Goal: Information Seeking & Learning: Compare options

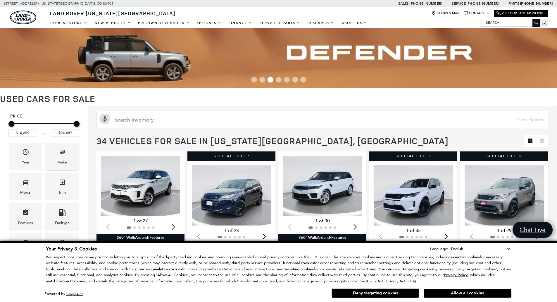
click at [57, 156] on div "Make" at bounding box center [62, 155] width 34 height 27
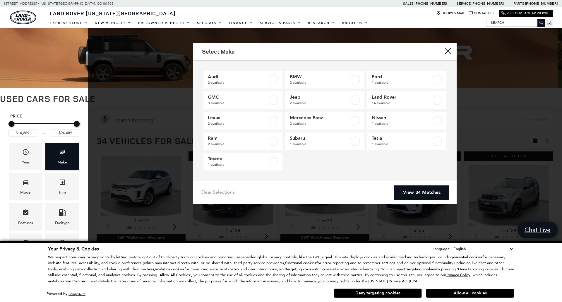
click at [57, 156] on div "Make" at bounding box center [62, 155] width 34 height 27
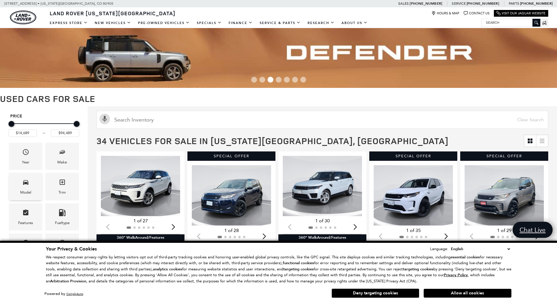
click at [20, 194] on div "Model" at bounding box center [25, 192] width 11 height 6
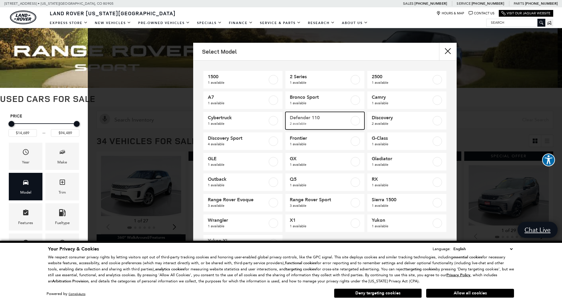
click at [351, 123] on label at bounding box center [355, 120] width 9 height 9
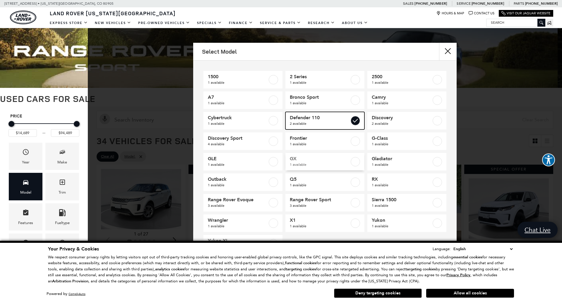
type input "$57,689"
type input "$65,489"
checkbox input "true"
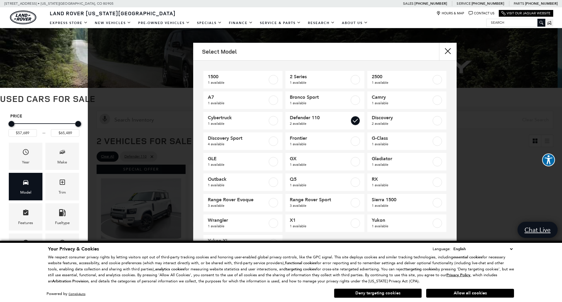
click at [377, 292] on button "Deny targeting cookies" at bounding box center [378, 292] width 88 height 9
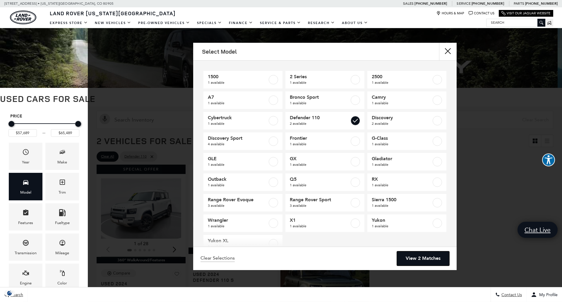
click at [433, 254] on link "View 2 Matches" at bounding box center [423, 258] width 52 height 14
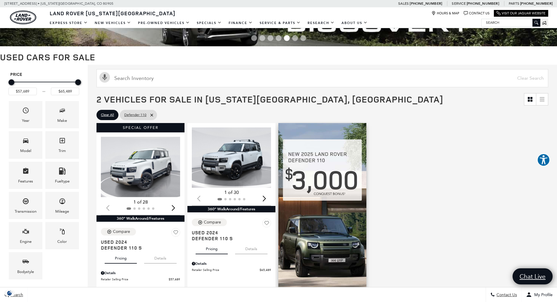
scroll to position [88, 0]
